Goal: Information Seeking & Learning: Learn about a topic

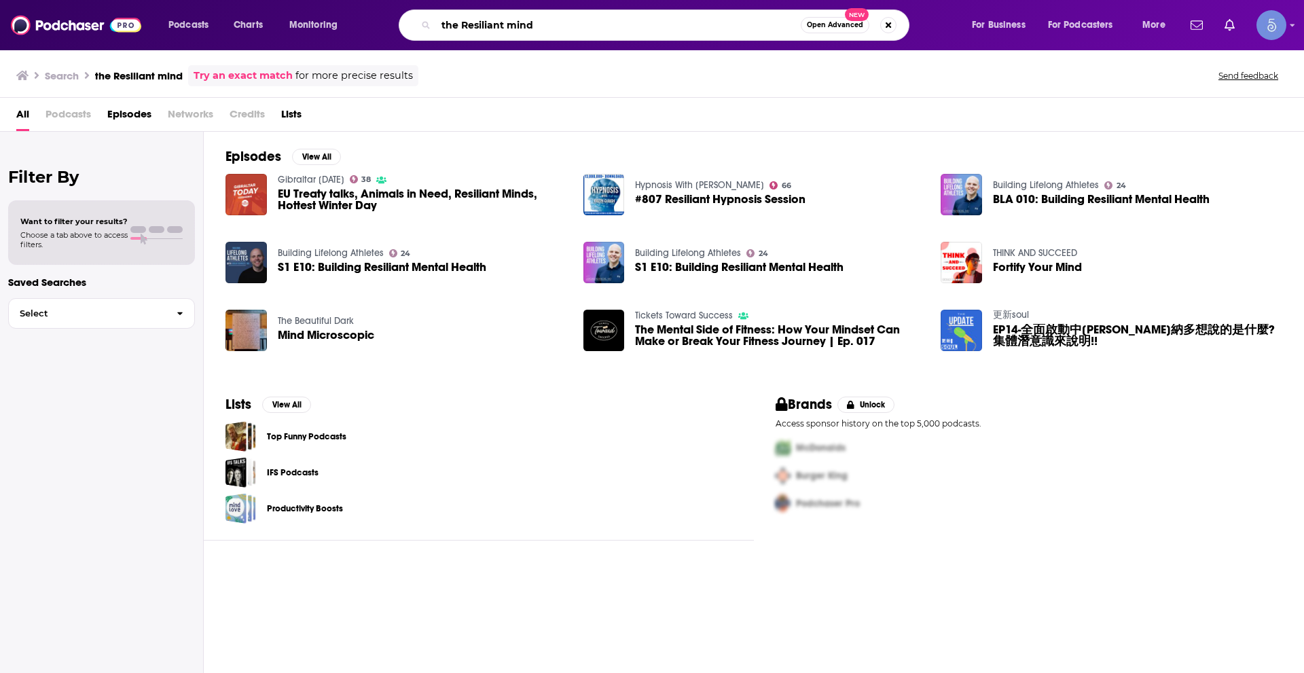
drag, startPoint x: 465, startPoint y: 23, endPoint x: 420, endPoint y: 30, distance: 45.3
click at [420, 30] on div "the Resiliant mind Open Advanced New" at bounding box center [654, 25] width 511 height 31
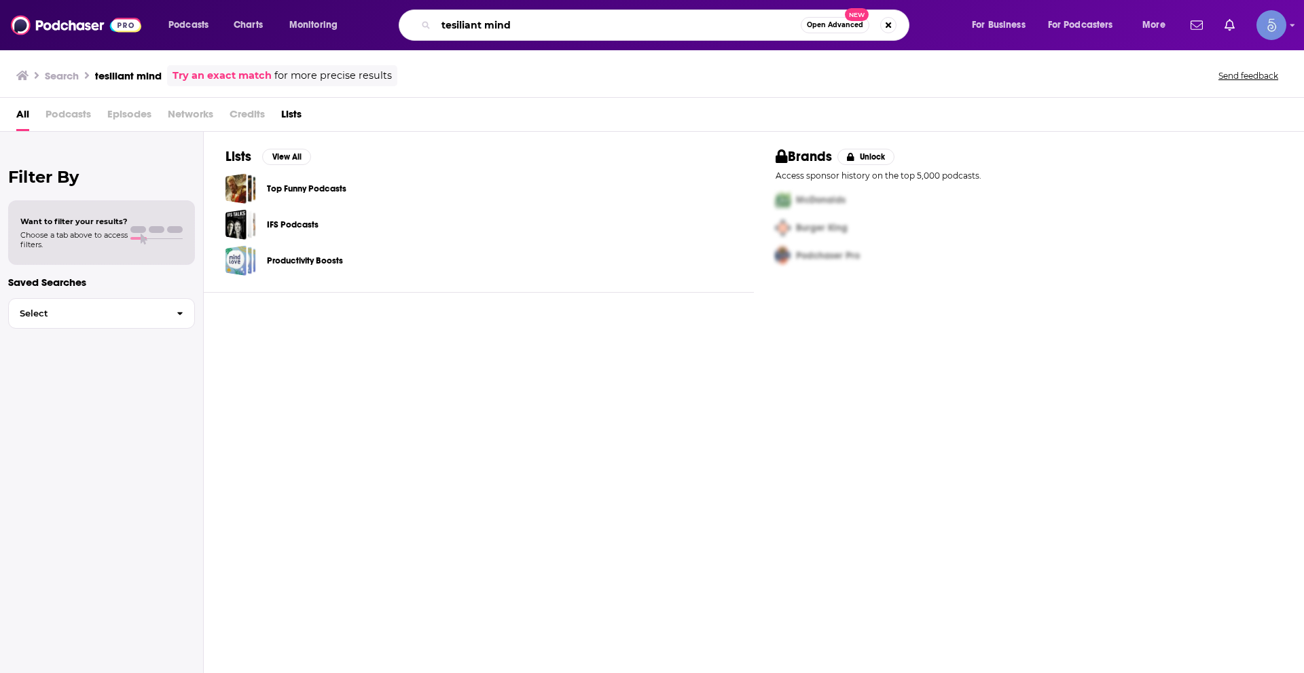
click at [483, 16] on input "tesiliant mind" at bounding box center [618, 25] width 365 height 22
paste input "he R"
drag, startPoint x: 462, startPoint y: 22, endPoint x: 377, endPoint y: 32, distance: 85.4
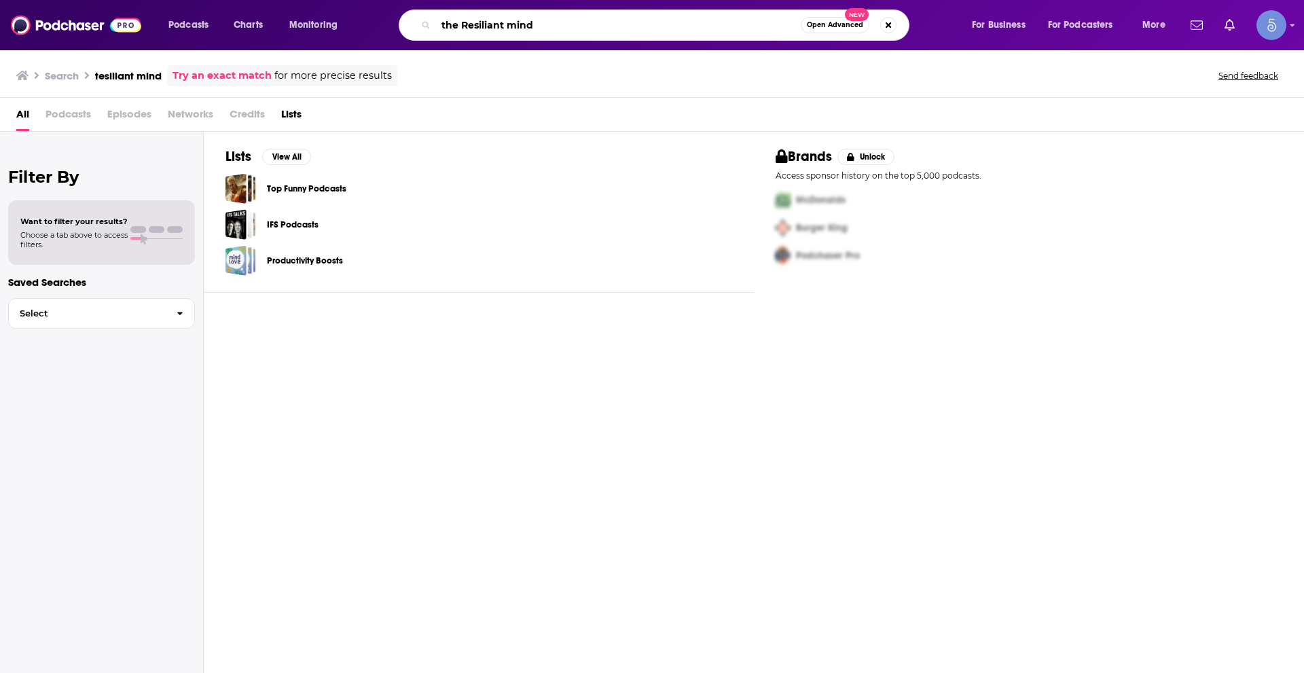
click at [377, 32] on div "the Resiliant mind Open Advanced New" at bounding box center [667, 25] width 580 height 31
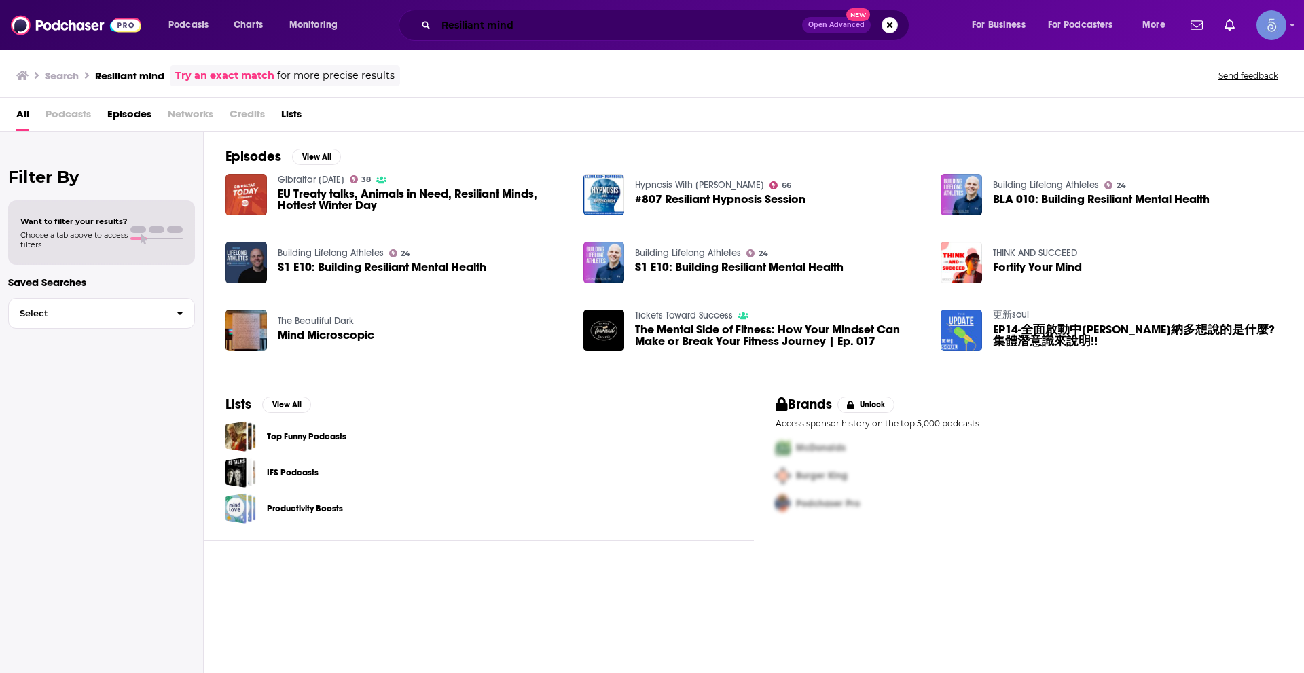
click at [492, 17] on input "Resiliant mind" at bounding box center [619, 25] width 366 height 22
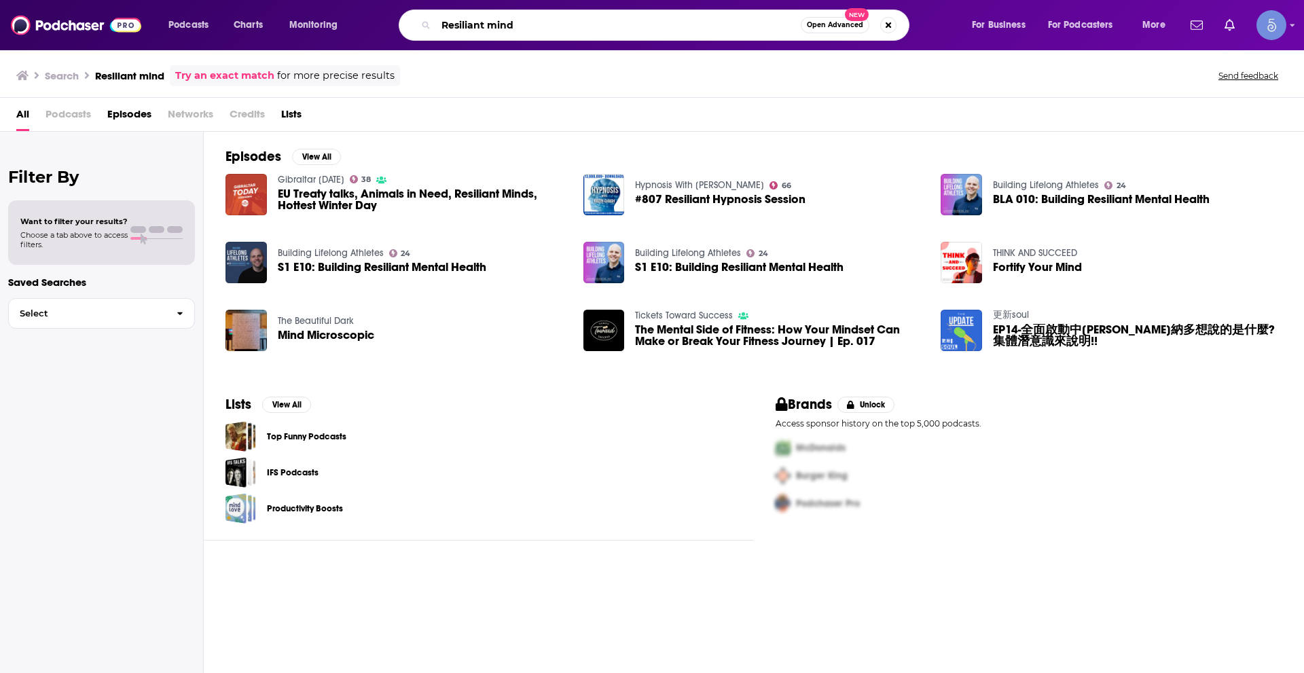
click at [492, 16] on input "Resiliant mind" at bounding box center [618, 25] width 365 height 22
paste input "The Resilient M"
type input "The Resilient Mind"
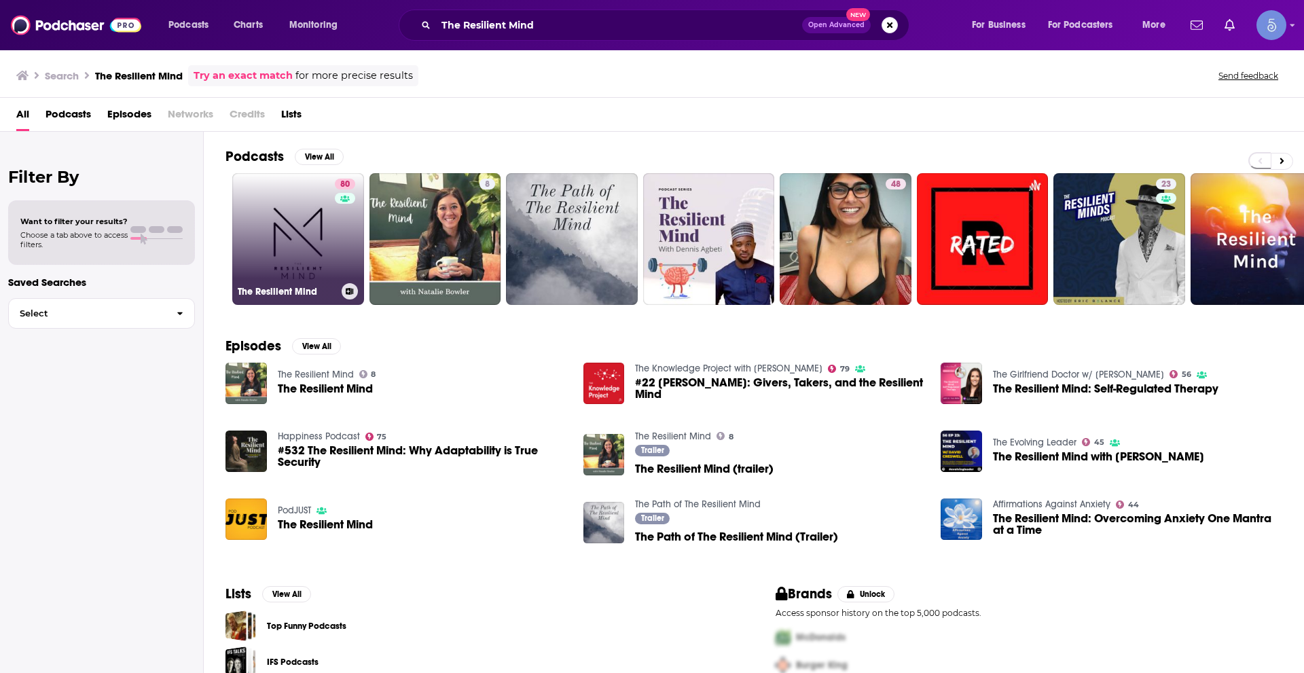
click at [306, 215] on link "80 The Resilient Mind" at bounding box center [298, 239] width 132 height 132
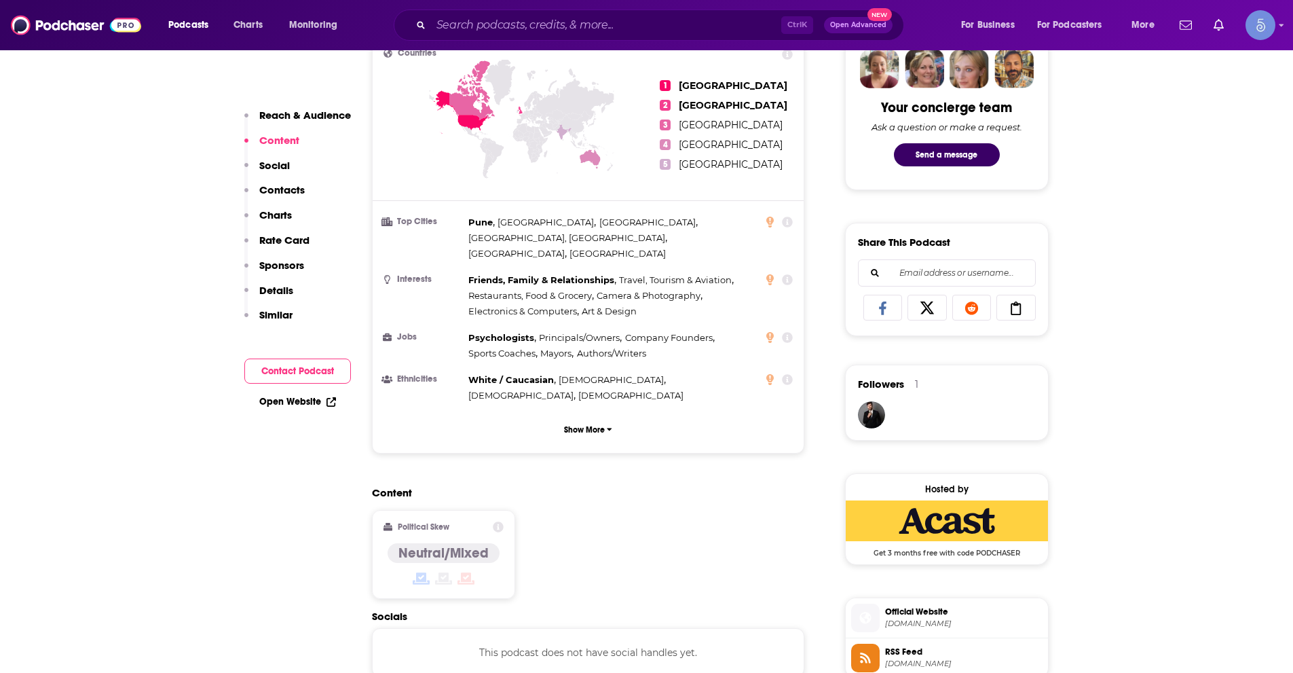
scroll to position [475, 0]
